Goal: Register for event/course

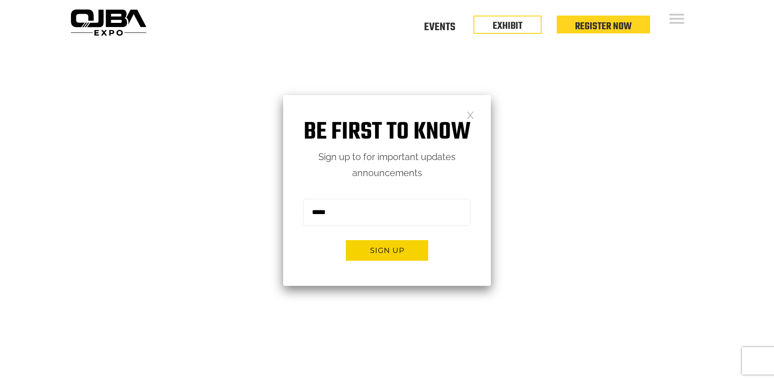
click at [563, 95] on video at bounding box center [387, 237] width 774 height 387
click at [439, 27] on link "Events" at bounding box center [439, 25] width 31 height 3
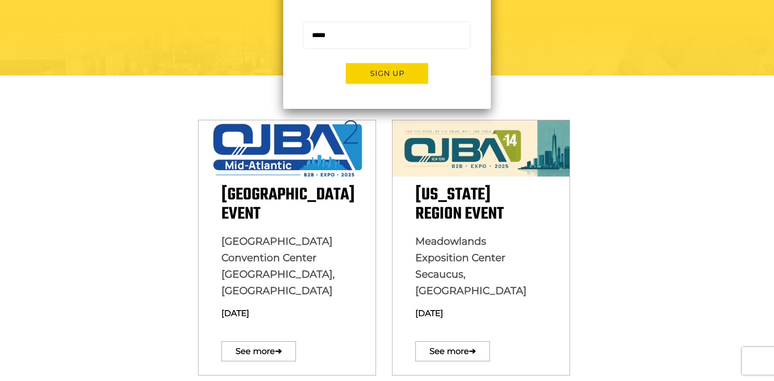
scroll to position [183, 0]
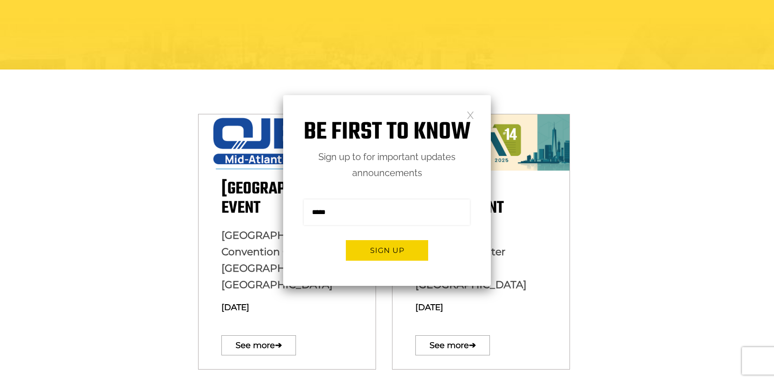
click at [469, 114] on link at bounding box center [471, 115] width 8 height 8
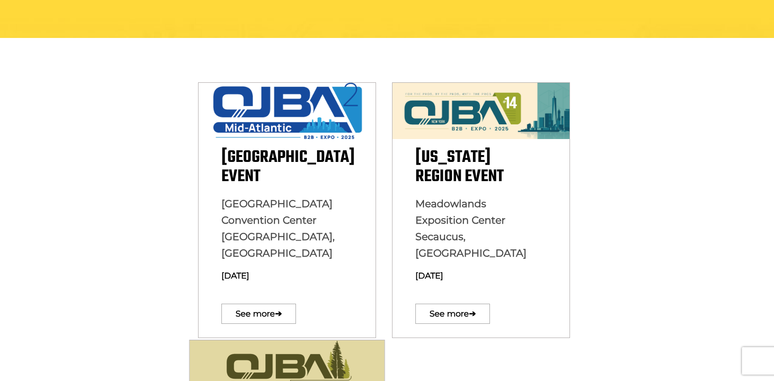
scroll to position [229, 0]
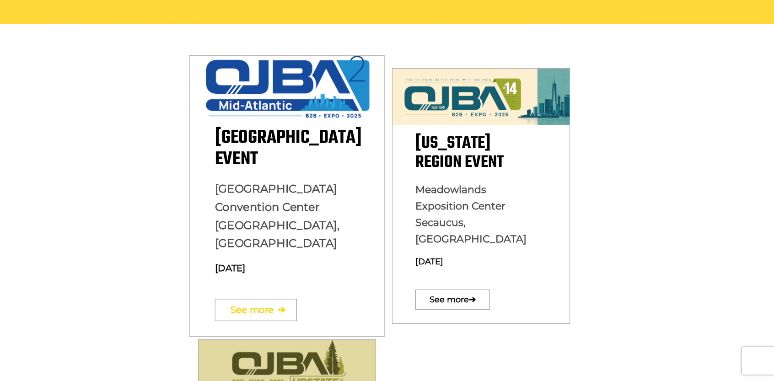
click at [261, 299] on link "See more ➔" at bounding box center [256, 310] width 82 height 22
